Goal: Check status: Check status

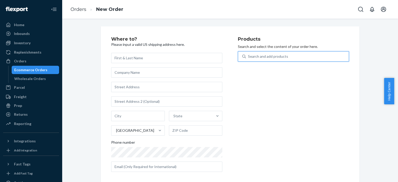
click at [261, 58] on div "Search and add products" at bounding box center [268, 56] width 40 height 5
click at [248, 58] on input "0 results available. Use Up and Down to choose options, press Enter to select t…" at bounding box center [248, 56] width 1 height 5
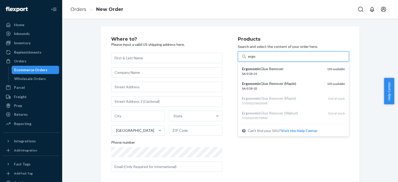
type input "ergo"
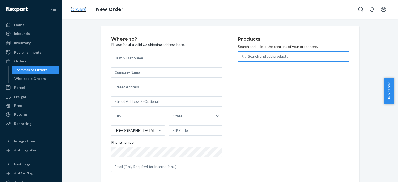
click at [85, 10] on link "Orders" at bounding box center [78, 9] width 16 height 6
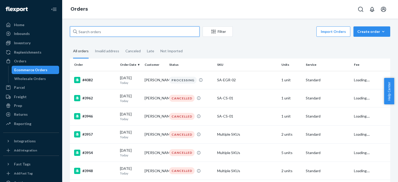
click at [117, 31] on input "text" at bounding box center [134, 31] width 129 height 10
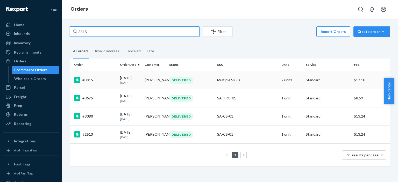
type input "3815"
click at [200, 80] on div "DELIVERED" at bounding box center [191, 80] width 46 height 7
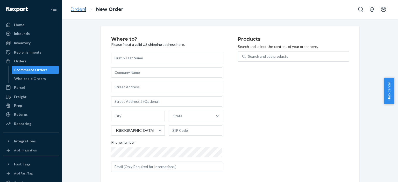
click at [71, 11] on link "Orders" at bounding box center [78, 9] width 16 height 6
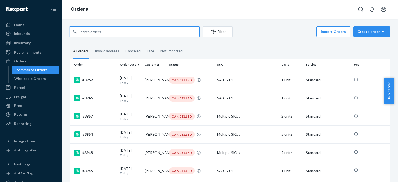
click at [102, 32] on input "text" at bounding box center [134, 31] width 129 height 10
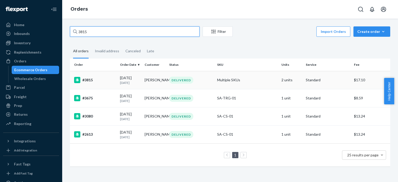
type input "3815"
click at [204, 84] on td "DELIVERED" at bounding box center [191, 80] width 48 height 18
